Goal: Task Accomplishment & Management: Manage account settings

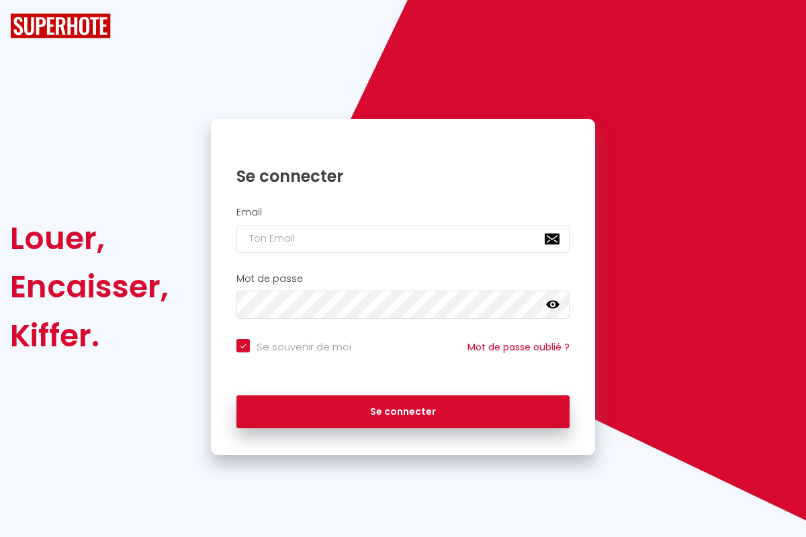
checkbox input "true"
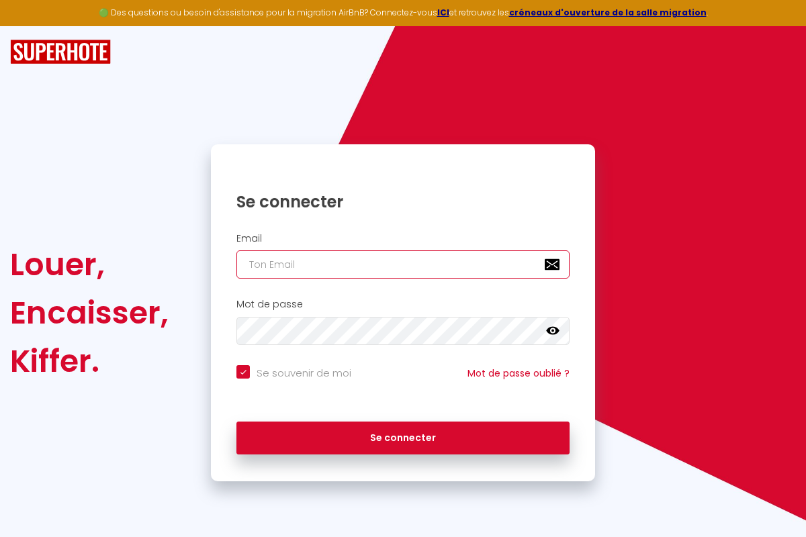
type input "[EMAIL_ADDRESS][DOMAIN_NAME]"
checkbox input "true"
type input "[EMAIL_ADDRESS][DOMAIN_NAME]"
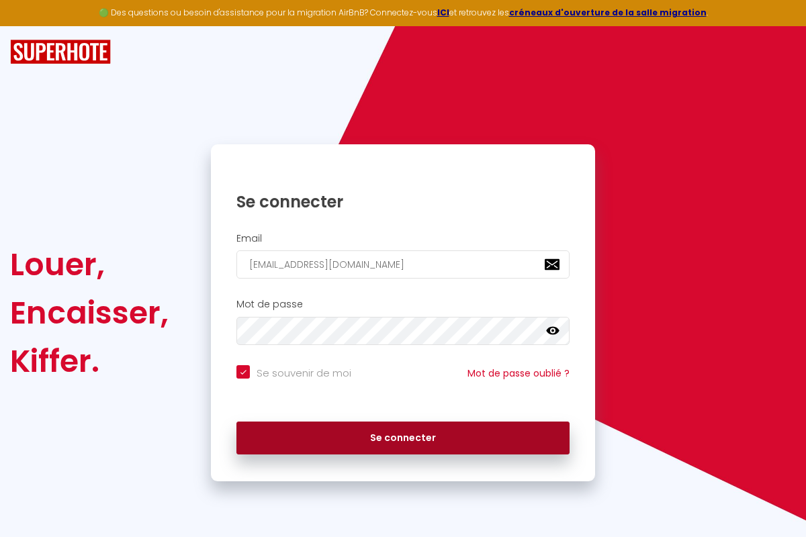
click at [403, 438] on button "Se connecter" at bounding box center [402, 439] width 333 height 34
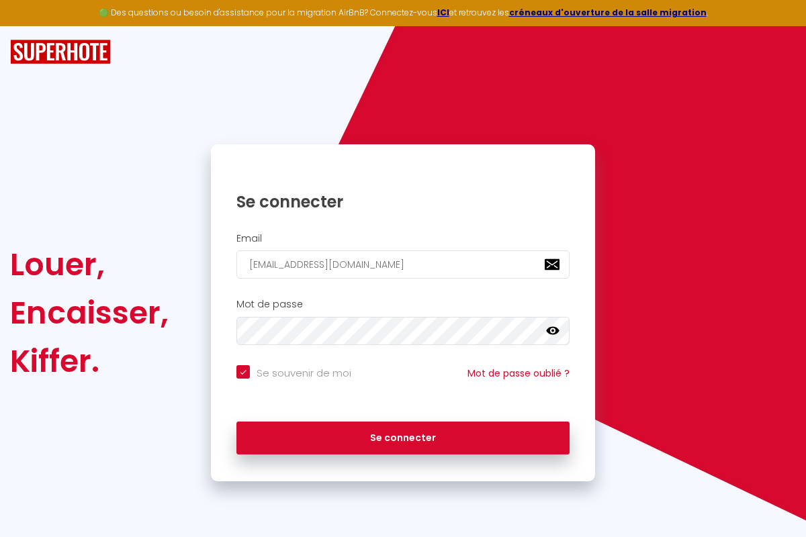
checkbox input "true"
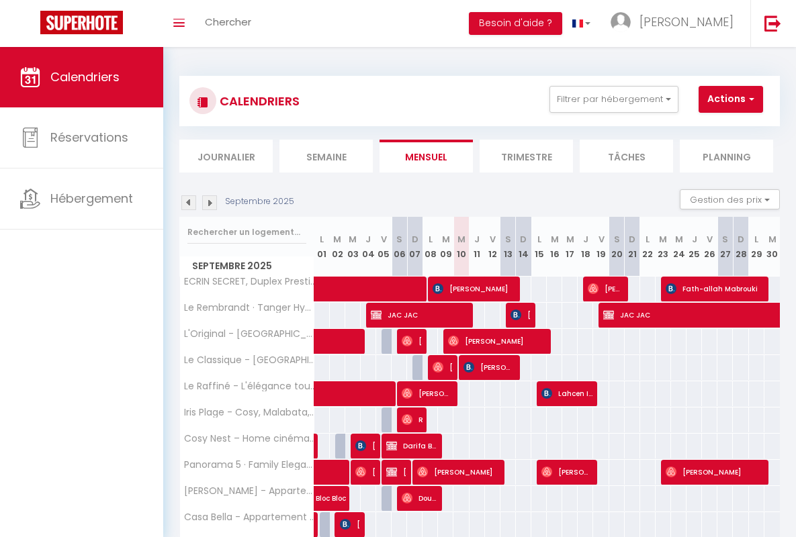
click at [326, 156] on li "Semaine" at bounding box center [325, 156] width 93 height 33
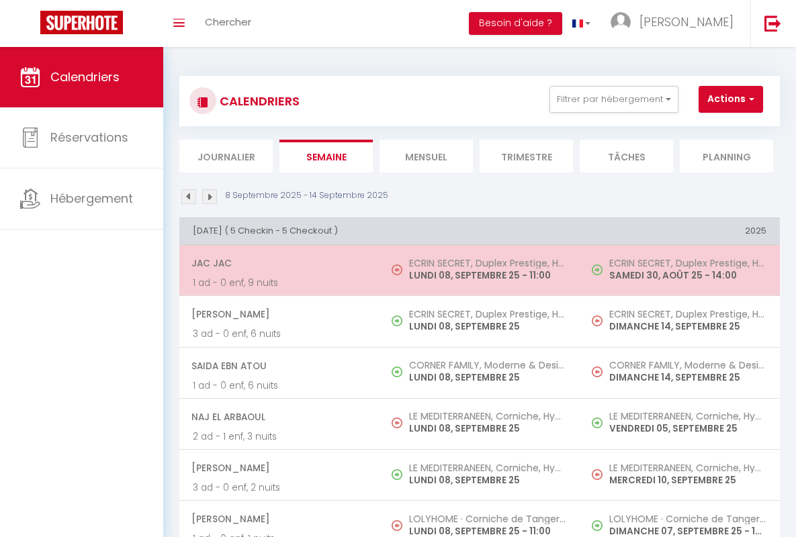
click at [277, 263] on span "JAC JAC" at bounding box center [278, 263] width 175 height 26
select select "OK"
select select "KO"
select select "0"
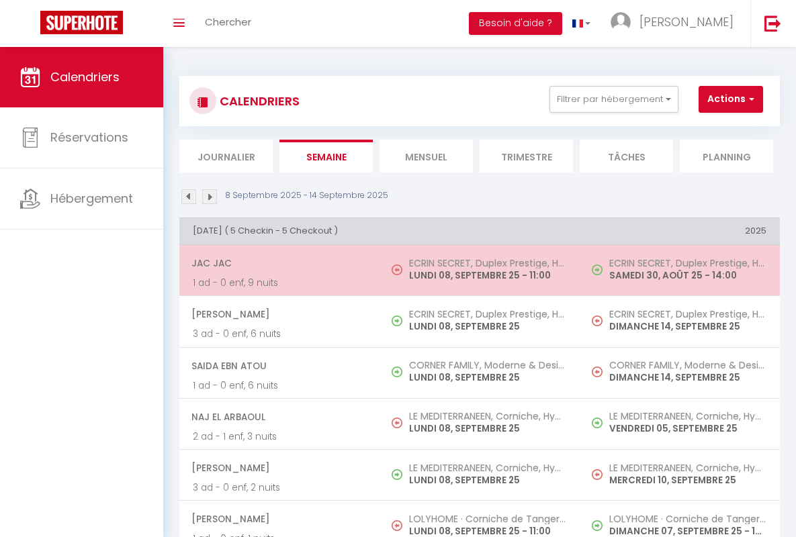
select select "1"
select select
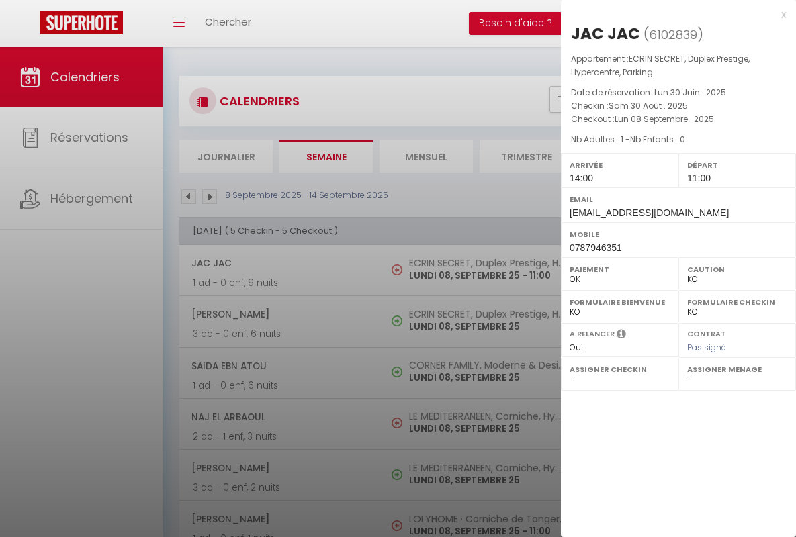
click at [673, 14] on div "x" at bounding box center [673, 15] width 225 height 16
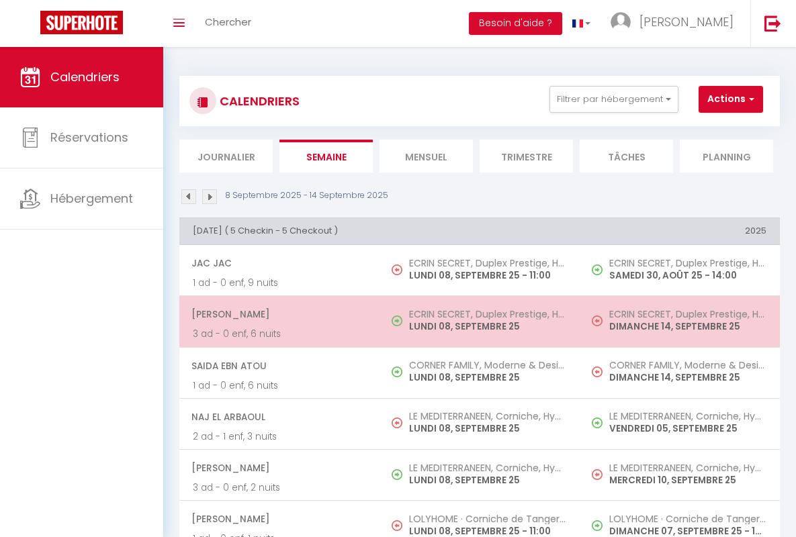
click at [277, 314] on span "[PERSON_NAME]" at bounding box center [278, 314] width 175 height 26
select select "OK"
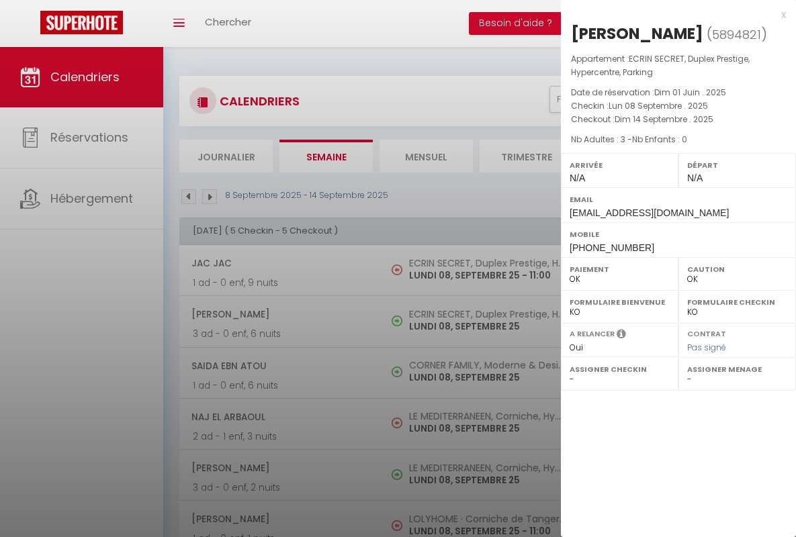
click at [673, 14] on div "x" at bounding box center [673, 15] width 225 height 16
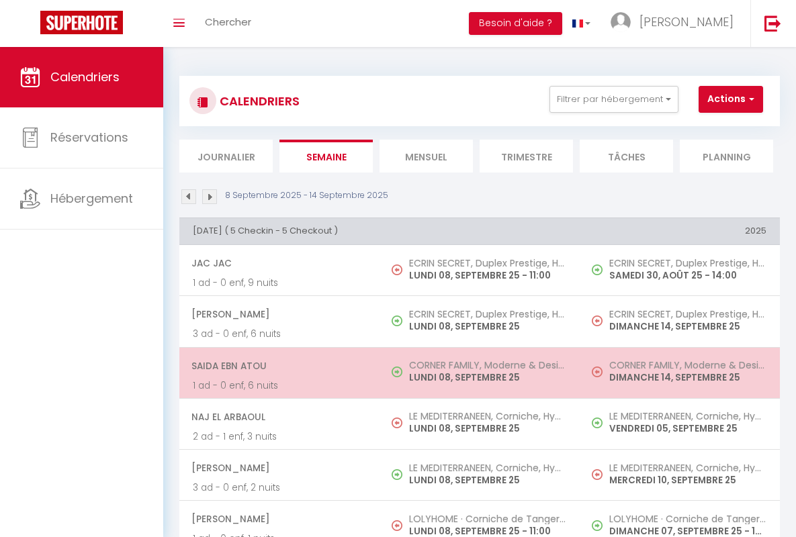
click at [277, 365] on span "Saida Ebn Atou" at bounding box center [278, 366] width 175 height 26
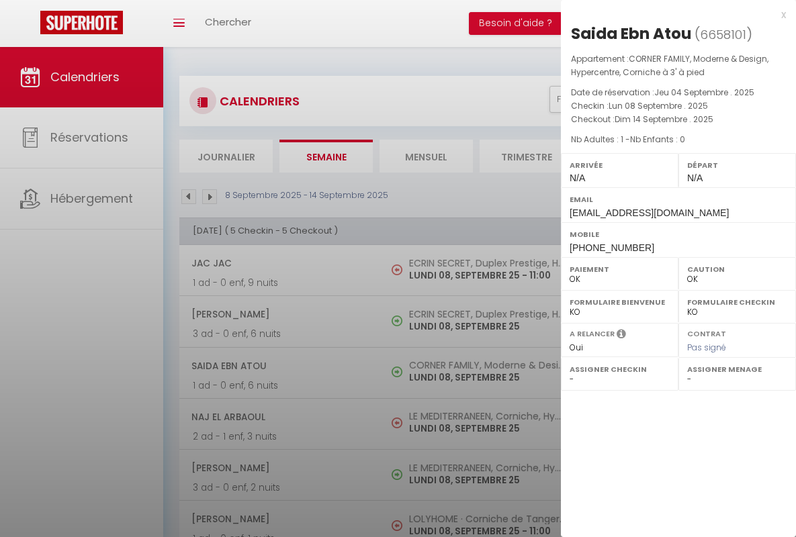
click at [673, 14] on div "x" at bounding box center [673, 15] width 225 height 16
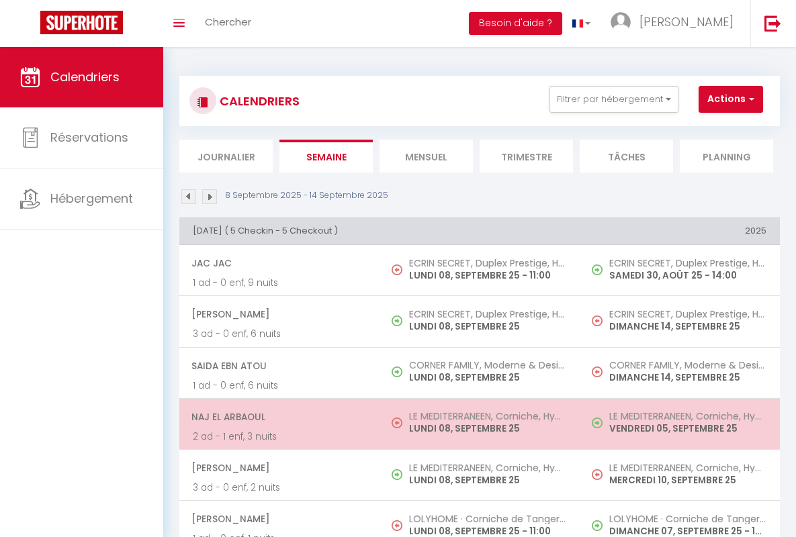
click at [277, 416] on span "Naj El Arbaoul" at bounding box center [278, 417] width 175 height 26
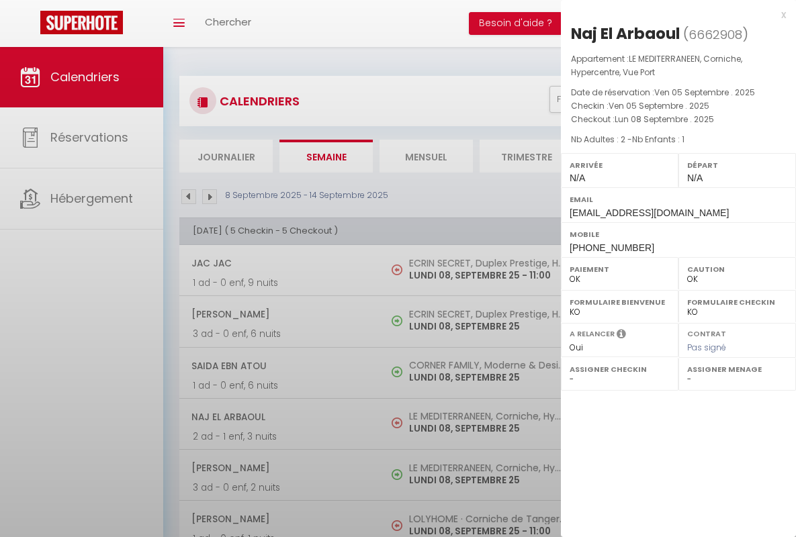
click at [673, 14] on div "x" at bounding box center [673, 15] width 225 height 16
